Goal: Information Seeking & Learning: Learn about a topic

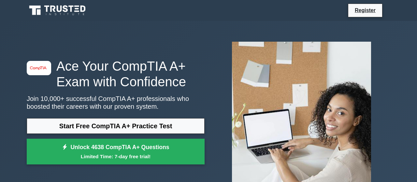
scroll to position [68, 0]
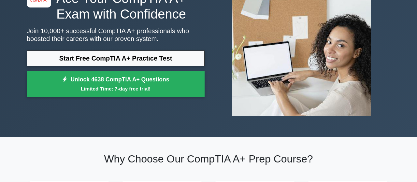
click at [145, 60] on link "Start Free CompTIA A+ Practice Test" at bounding box center [116, 59] width 178 height 16
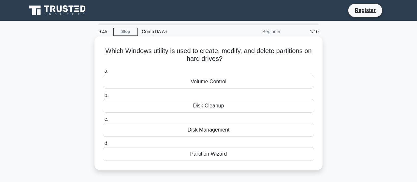
click at [210, 132] on div "Disk Management" at bounding box center [208, 130] width 211 height 14
click at [103, 122] on input "c. Disk Management" at bounding box center [103, 119] width 0 height 4
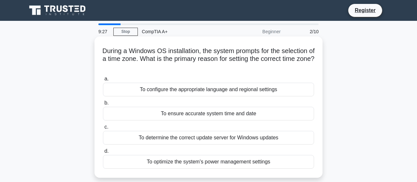
scroll to position [34, 0]
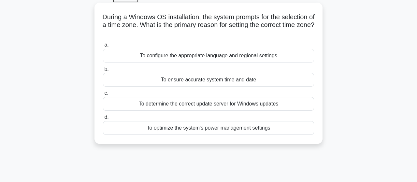
click at [262, 57] on div "To configure the appropriate language and regional settings" at bounding box center [208, 56] width 211 height 14
click at [103, 47] on input "a. To configure the appropriate language and regional settings" at bounding box center [103, 45] width 0 height 4
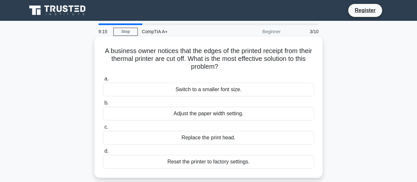
scroll to position [0, 0]
click at [202, 116] on div "Adjust the paper width setting." at bounding box center [208, 114] width 211 height 14
click at [103, 105] on input "b. Adjust the paper width setting." at bounding box center [103, 103] width 0 height 4
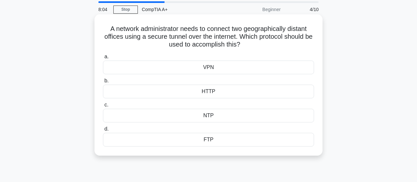
scroll to position [34, 0]
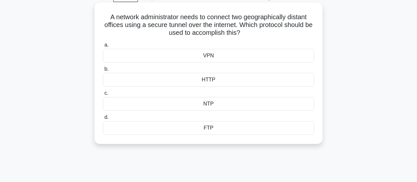
click at [211, 56] on div "VPN" at bounding box center [208, 56] width 211 height 14
click at [103, 47] on input "a. VPN" at bounding box center [103, 45] width 0 height 4
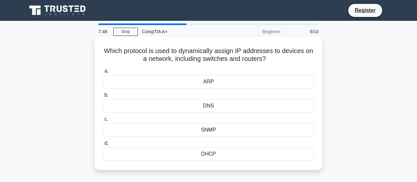
scroll to position [0, 0]
click at [209, 155] on div "DHCP" at bounding box center [208, 154] width 211 height 14
click at [103, 146] on input "d. DHCP" at bounding box center [103, 143] width 0 height 4
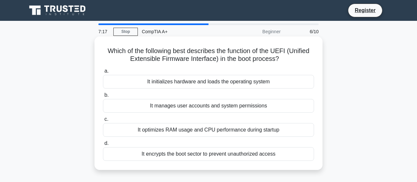
click at [249, 85] on div "It initializes hardware and loads the operating system" at bounding box center [208, 82] width 211 height 14
click at [103, 73] on input "a. It initializes hardware and loads the operating system" at bounding box center [103, 71] width 0 height 4
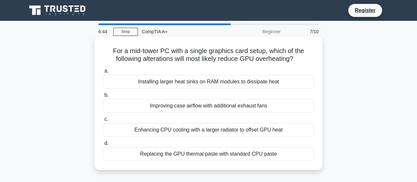
click at [245, 157] on div "Replacing the GPU thermal paste with standard CPU paste" at bounding box center [208, 154] width 211 height 14
click at [103, 146] on input "d. Replacing the GPU thermal paste with standard CPU paste" at bounding box center [103, 143] width 0 height 4
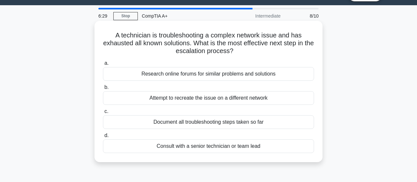
scroll to position [34, 0]
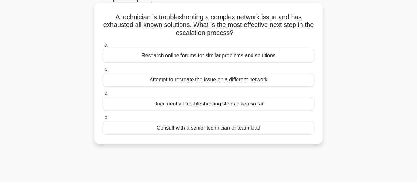
click at [210, 106] on div "Document all troubleshooting steps taken so far" at bounding box center [208, 104] width 211 height 14
click at [103, 95] on input "c. Document all troubleshooting steps taken so far" at bounding box center [103, 93] width 0 height 4
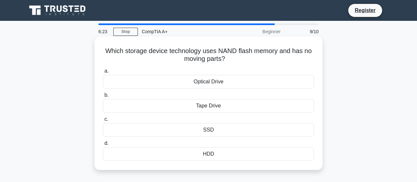
scroll to position [0, 0]
click at [215, 132] on div "SSD" at bounding box center [208, 130] width 211 height 14
click at [103, 122] on input "c. SSD" at bounding box center [103, 119] width 0 height 4
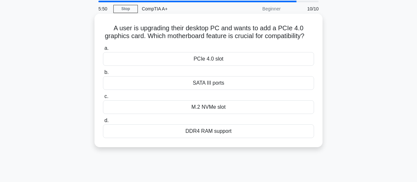
scroll to position [34, 0]
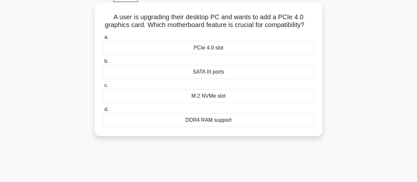
click at [216, 50] on div "PCIe 4.0 slot" at bounding box center [208, 48] width 211 height 14
click at [103, 39] on input "a. PCIe 4.0 slot" at bounding box center [103, 37] width 0 height 4
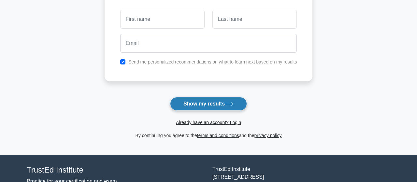
scroll to position [102, 0]
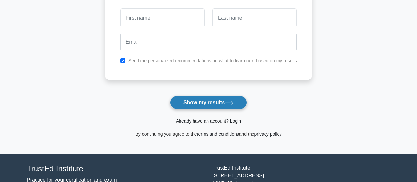
click at [213, 103] on button "Show my results" at bounding box center [208, 103] width 77 height 14
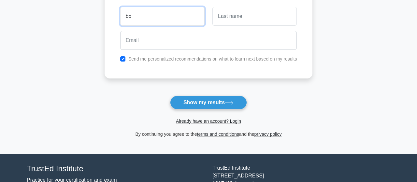
type input "bb"
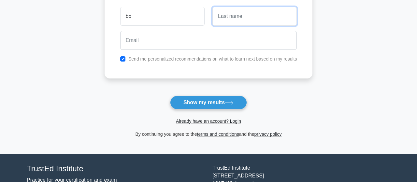
click at [242, 15] on input "text" at bounding box center [254, 16] width 84 height 19
type input "bb"
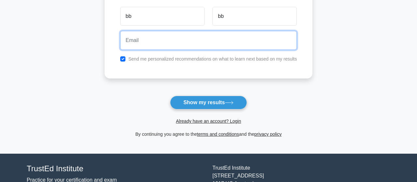
click at [185, 43] on input "email" at bounding box center [208, 40] width 177 height 19
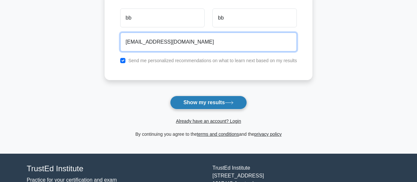
type input "bb@bb.com"
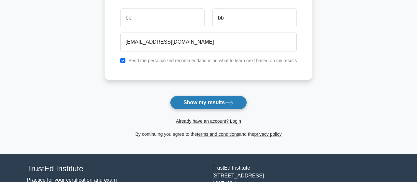
click at [217, 105] on button "Show my results" at bounding box center [208, 103] width 77 height 14
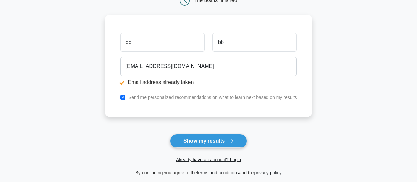
scroll to position [102, 0]
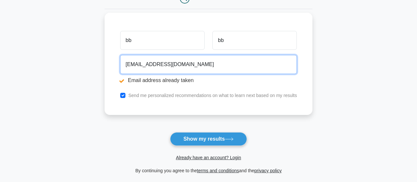
click at [132, 66] on input "[EMAIL_ADDRESS][DOMAIN_NAME]" at bounding box center [208, 64] width 177 height 19
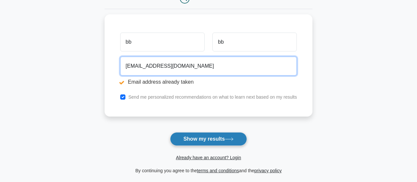
type input "[EMAIL_ADDRESS][DOMAIN_NAME]"
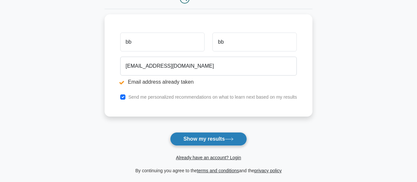
click at [202, 135] on button "Show my results" at bounding box center [208, 139] width 77 height 14
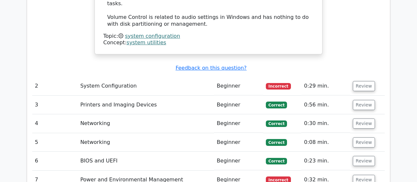
scroll to position [813, 0]
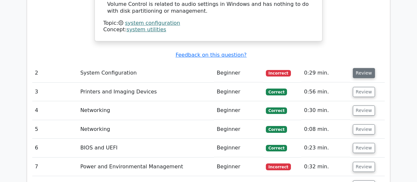
click at [362, 68] on button "Review" at bounding box center [364, 73] width 22 height 10
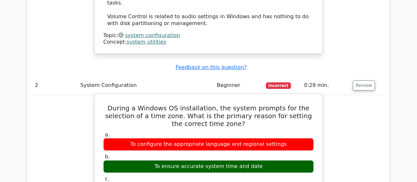
scroll to position [780, 0]
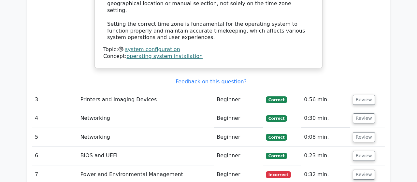
scroll to position [1220, 0]
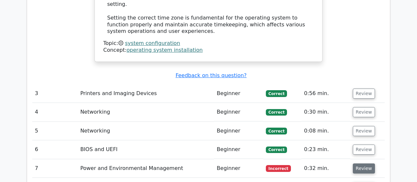
click at [360, 164] on button "Review" at bounding box center [364, 169] width 22 height 10
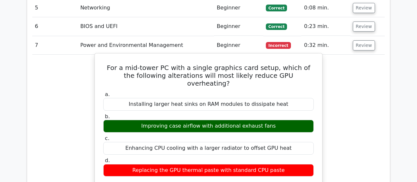
scroll to position [1356, 0]
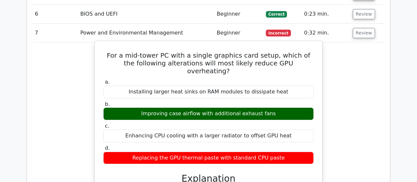
click at [255, 108] on div "Improving case airflow with additional exhaust fans" at bounding box center [208, 114] width 211 height 13
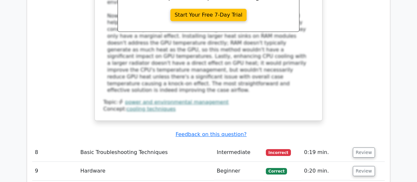
scroll to position [1593, 0]
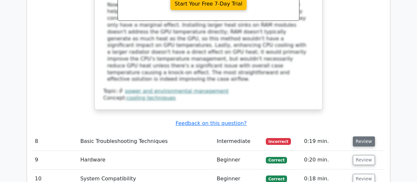
click at [362, 137] on button "Review" at bounding box center [364, 142] width 22 height 10
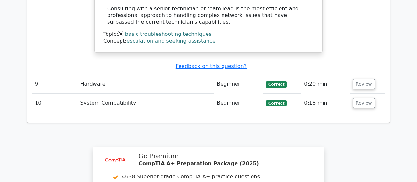
scroll to position [2164, 0]
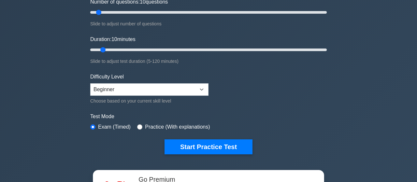
scroll to position [136, 0]
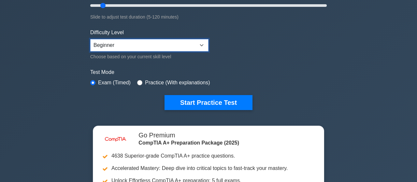
click at [90, 39] on select "Beginner Intermediate Expert" at bounding box center [149, 45] width 118 height 12
click at [149, 43] on select "Beginner Intermediate Expert" at bounding box center [149, 45] width 118 height 12
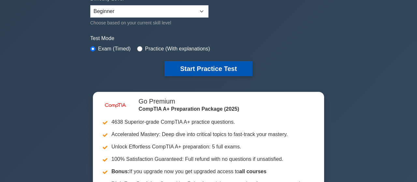
click at [203, 67] on button "Start Practice Test" at bounding box center [209, 68] width 88 height 15
